Goal: Information Seeking & Learning: Learn about a topic

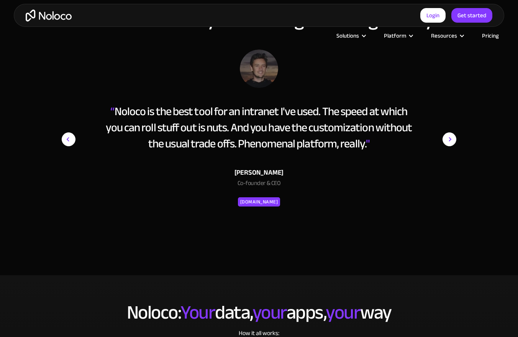
scroll to position [1229, 0]
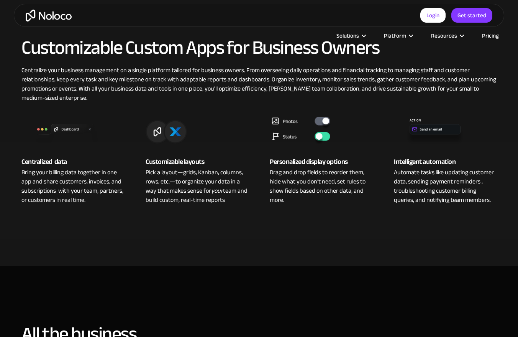
scroll to position [538, 0]
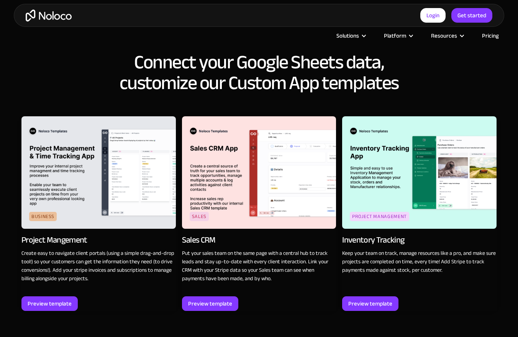
scroll to position [1118, 0]
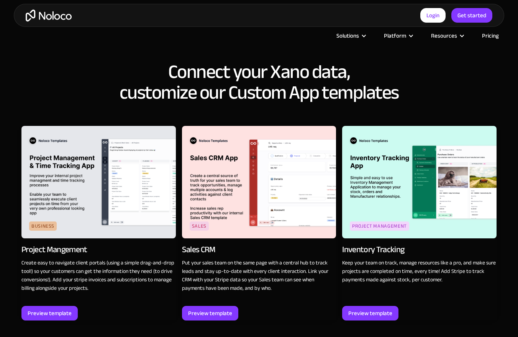
scroll to position [1117, 0]
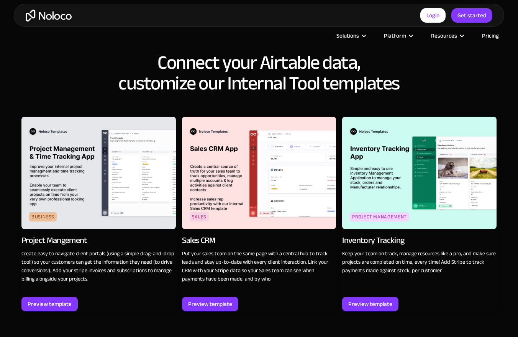
scroll to position [1117, 0]
